Goal: Understand process/instructions

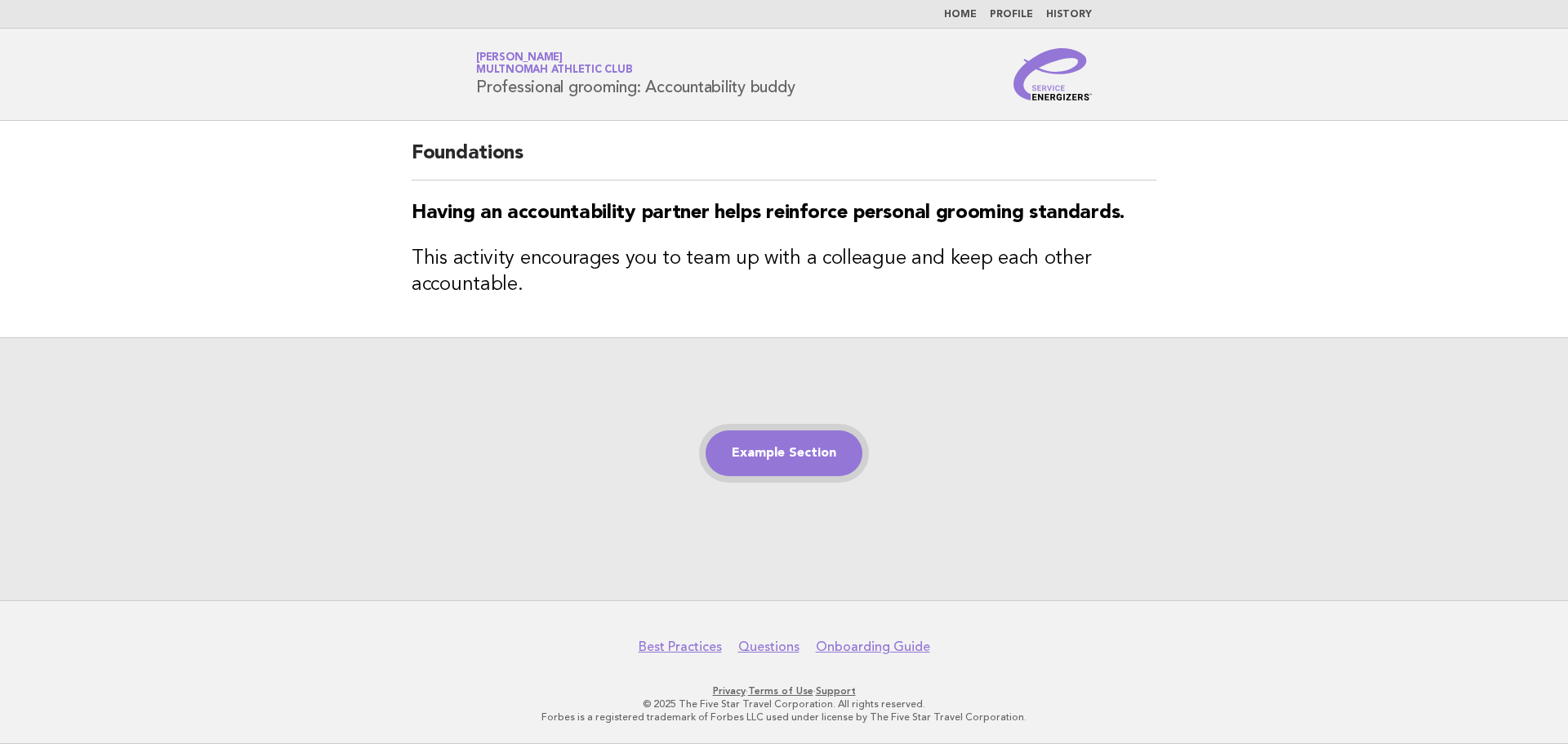
click at [812, 464] on link "Example Section" at bounding box center [784, 453] width 157 height 46
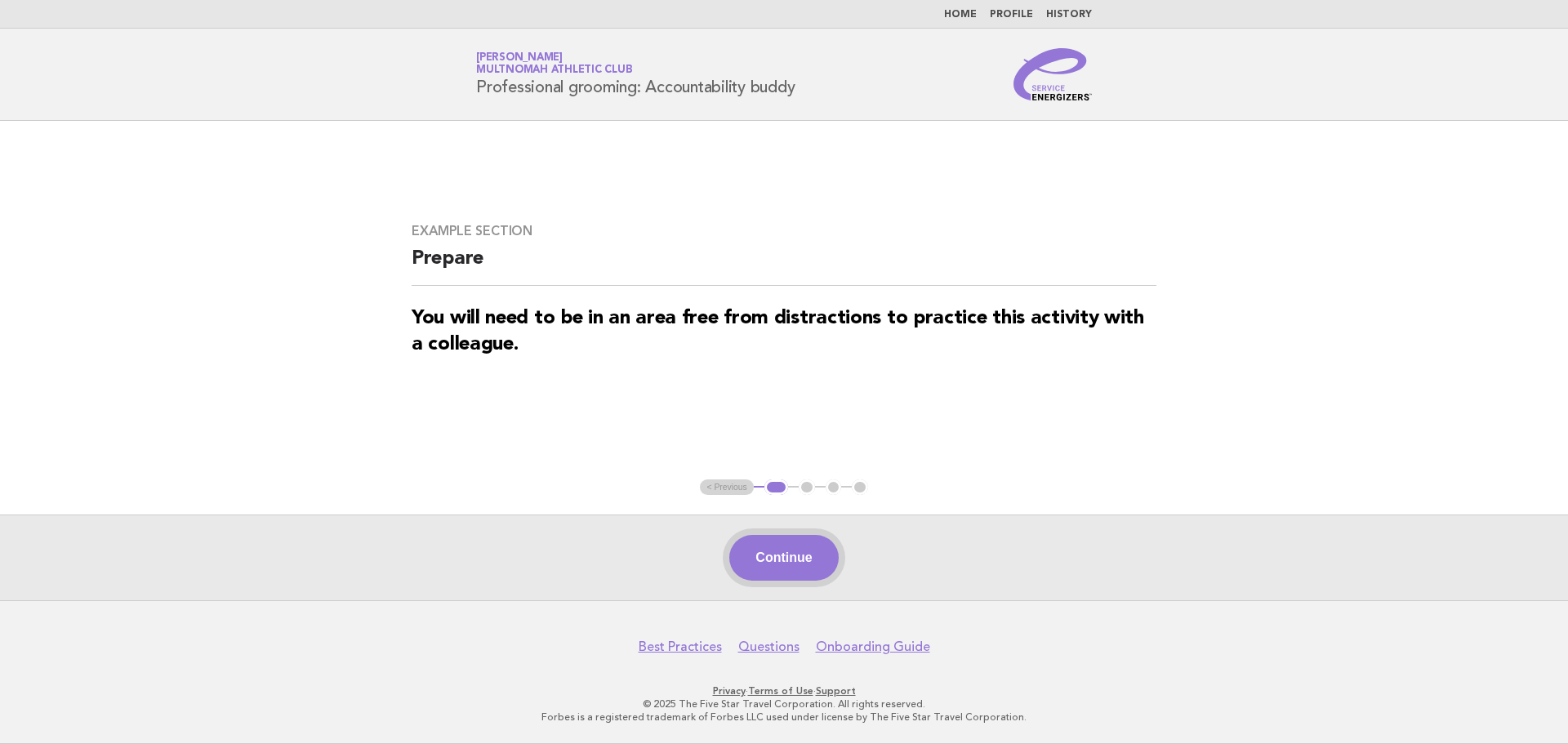
click at [800, 544] on button "Continue" at bounding box center [784, 558] width 109 height 46
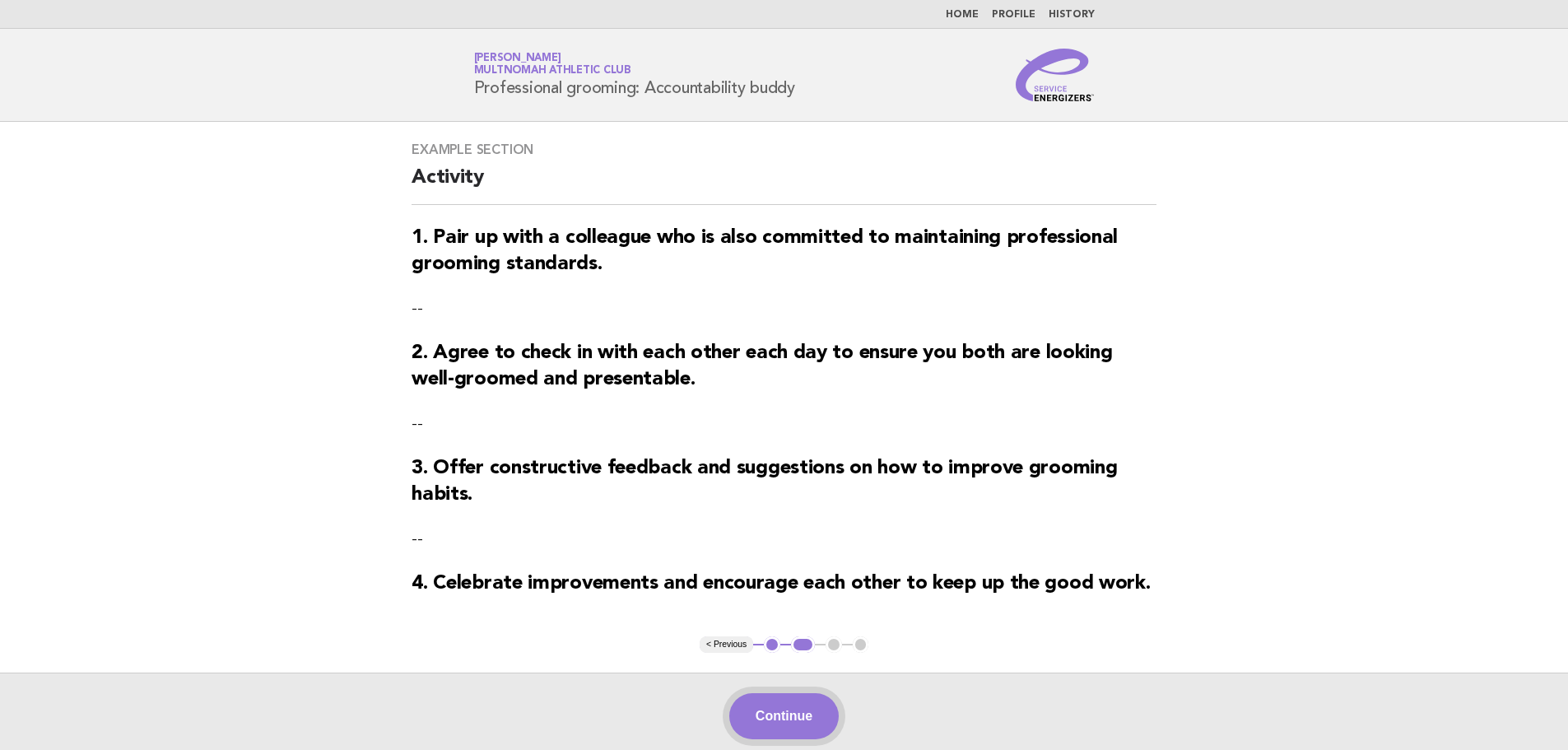
click at [792, 732] on button "Continue" at bounding box center [784, 716] width 110 height 46
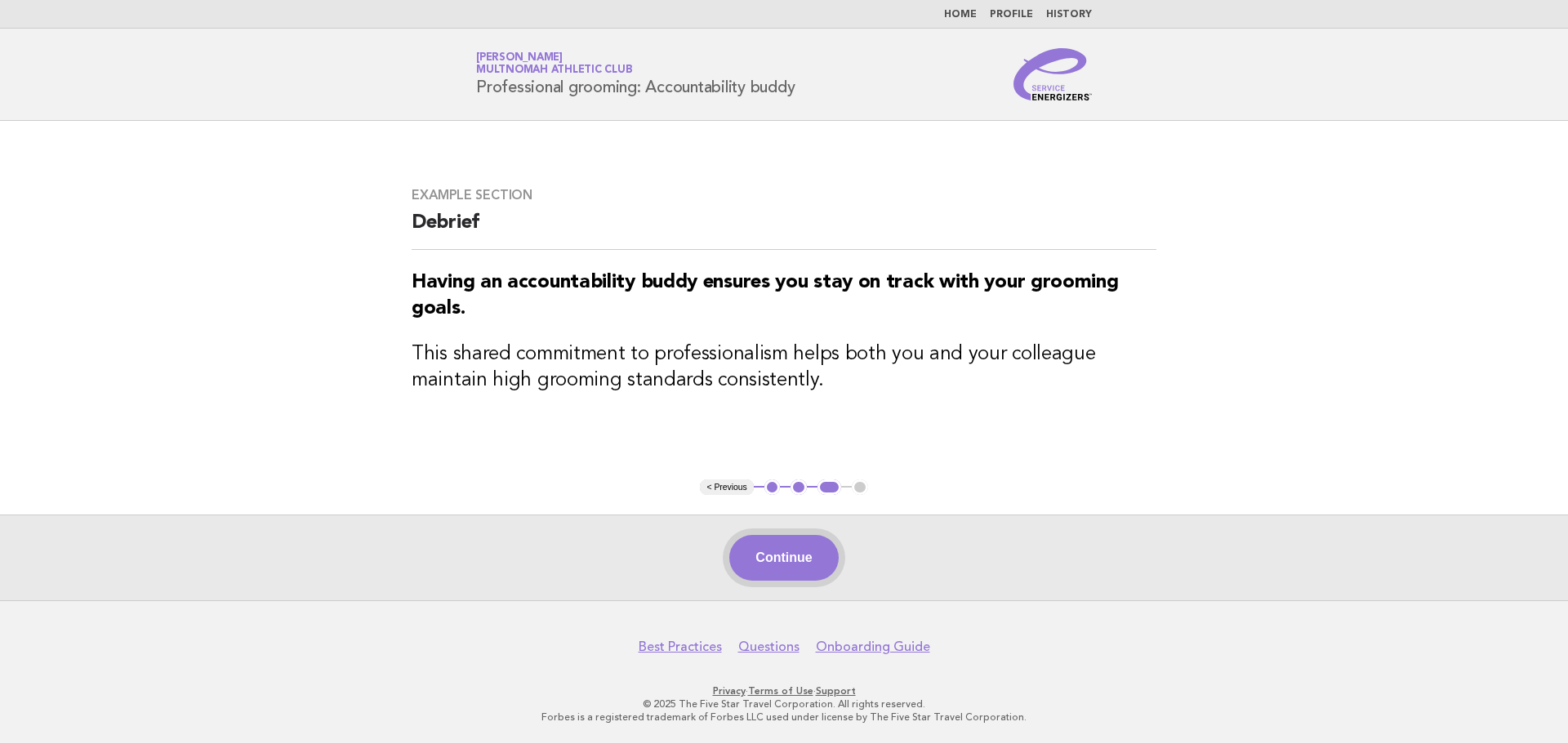
click at [798, 561] on button "Continue" at bounding box center [784, 558] width 109 height 46
